Goal: Communication & Community: Participate in discussion

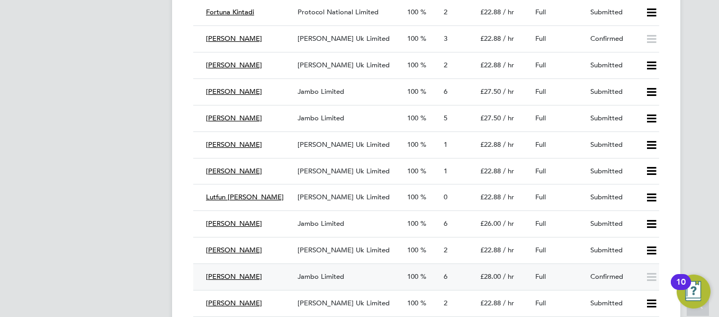
click at [589, 277] on div "Confirmed" at bounding box center [613, 276] width 55 height 17
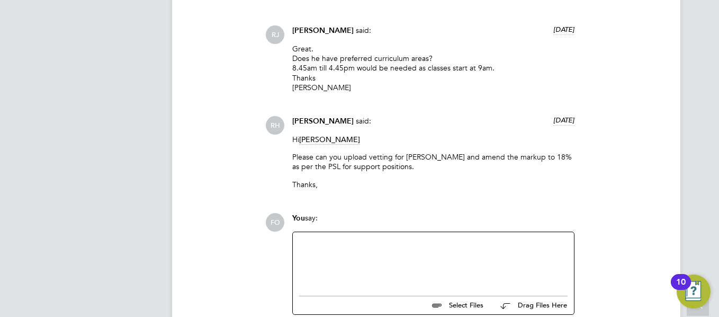
click at [391, 253] on div at bounding box center [433, 261] width 268 height 46
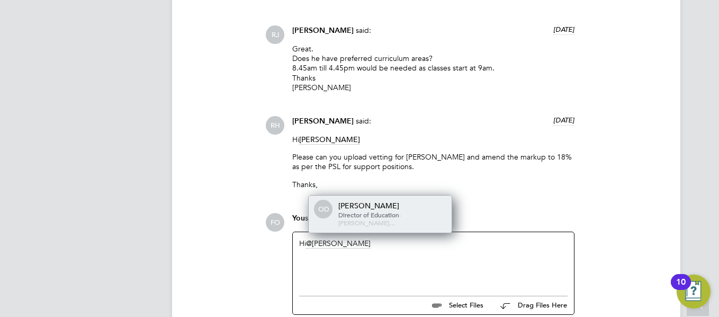
click at [395, 219] on span "Director of Education" at bounding box center [368, 214] width 61 height 8
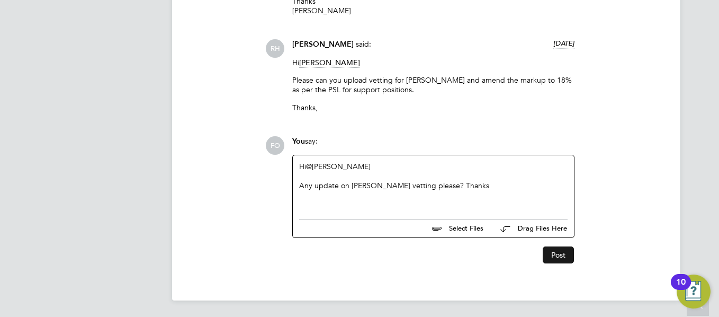
click at [565, 254] on button "Post" at bounding box center [558, 254] width 31 height 17
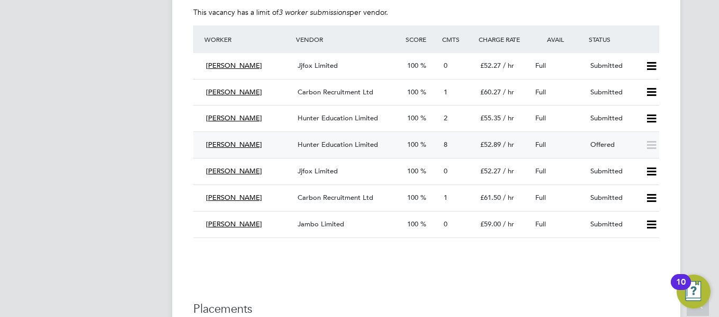
click at [580, 134] on div "Mark Gruber Hunter Education Limited 100 8 £52.89 / hr Full Offered" at bounding box center [426, 144] width 466 height 26
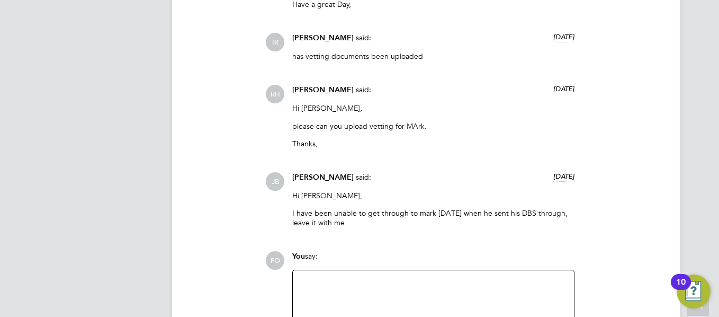
click at [338, 276] on div at bounding box center [433, 299] width 268 height 46
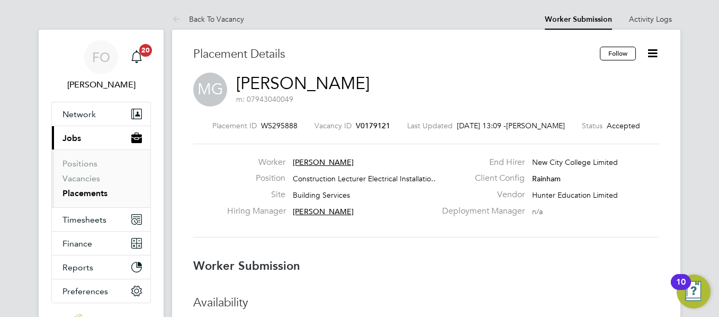
click at [607, 62] on follow-button "Follow" at bounding box center [619, 57] width 38 height 10
click at [617, 53] on button "Follow" at bounding box center [618, 54] width 36 height 14
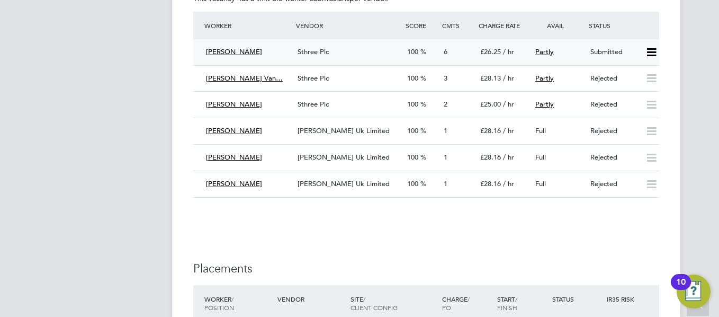
click at [621, 48] on div "Submitted" at bounding box center [613, 51] width 55 height 17
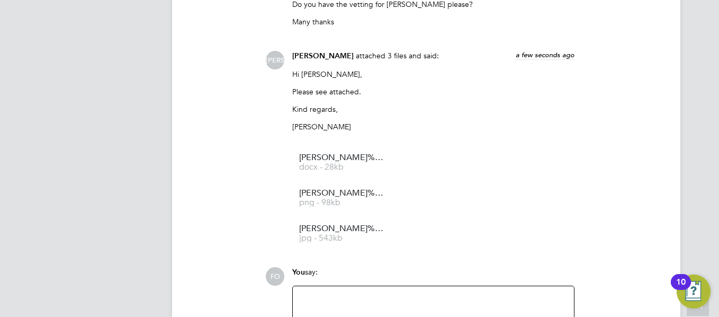
scroll to position [1271, 0]
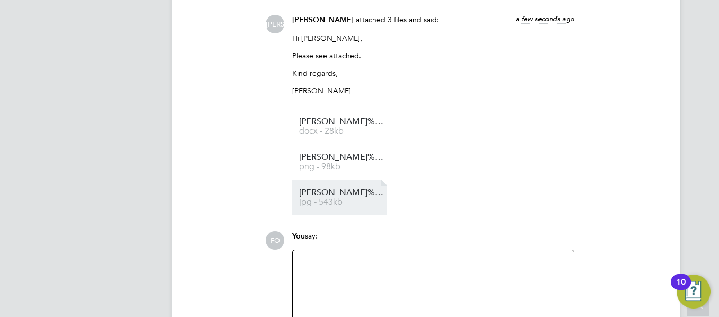
click at [352, 188] on span "[PERSON_NAME]%20McLennon%20-%20DBS" at bounding box center [341, 192] width 85 height 8
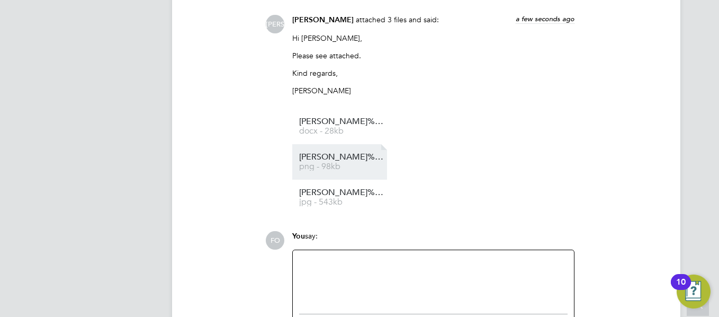
click at [339, 167] on span "png - 98kb" at bounding box center [341, 167] width 85 height 8
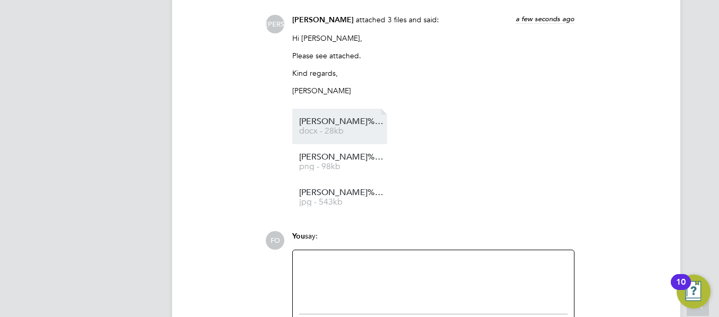
click at [350, 128] on span "docx - 28kb" at bounding box center [341, 131] width 85 height 8
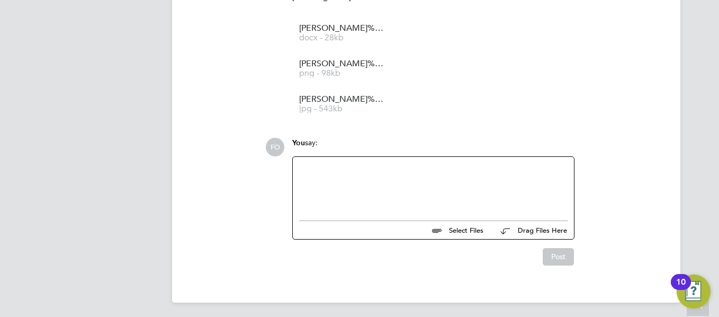
scroll to position [1366, 0]
click at [376, 187] on div at bounding box center [433, 184] width 268 height 46
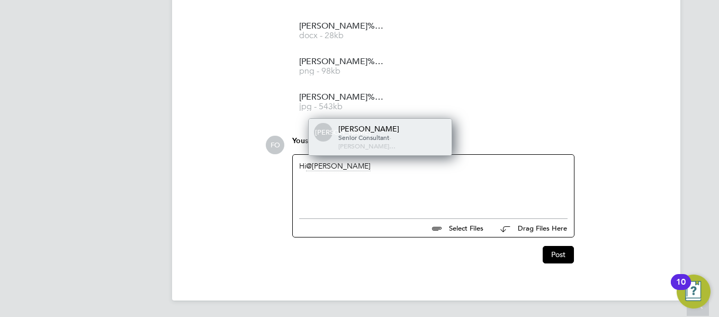
click at [401, 128] on div "JA Jerin Aktar Senior Consultant - Morgan Hunt…" at bounding box center [380, 137] width 143 height 37
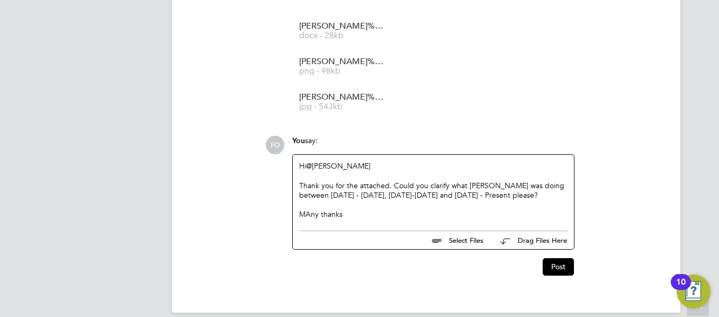
click at [310, 219] on div "MAny thanks" at bounding box center [433, 214] width 268 height 10
click at [363, 201] on div "Thank you for the attached. Could you clarify what [PERSON_NAME] was doing betw…" at bounding box center [433, 205] width 268 height 10
click at [393, 200] on div "Thank you for the attached. Could you clarify what [PERSON_NAME] was doing betw…" at bounding box center [433, 205] width 268 height 10
click at [550, 274] on button "Post" at bounding box center [558, 266] width 31 height 17
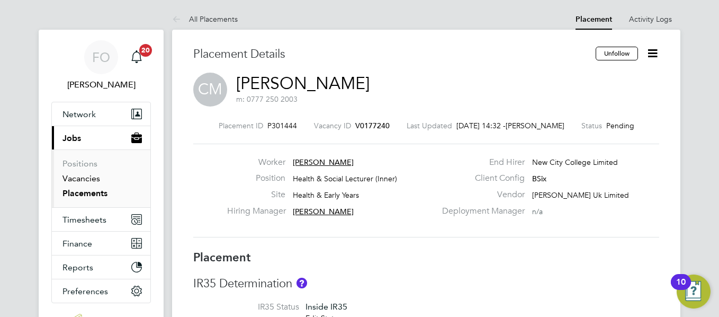
click at [77, 176] on link "Vacancies" at bounding box center [81, 178] width 38 height 10
